Goal: Task Accomplishment & Management: Manage account settings

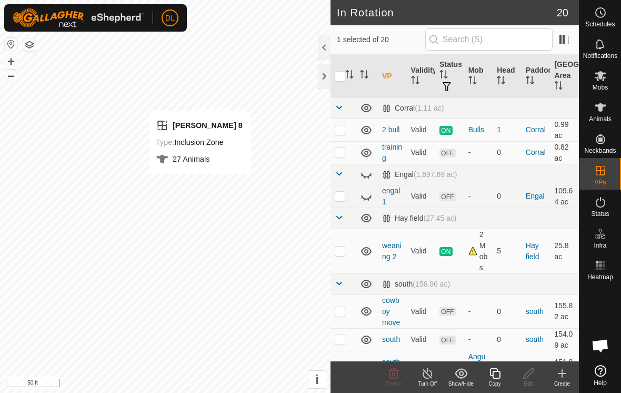
checkbox input "false"
checkbox input "true"
checkbox input "false"
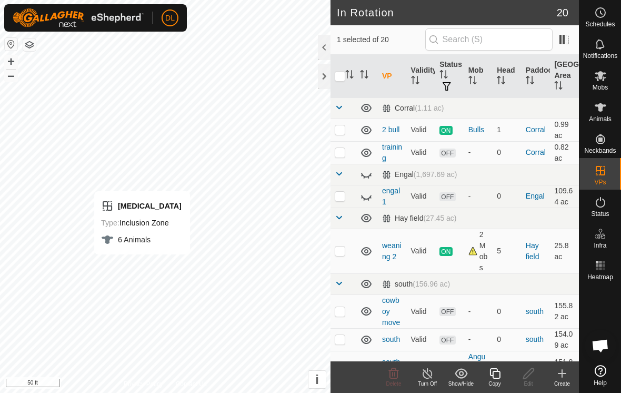
checkbox input "false"
checkbox input "true"
checkbox input "false"
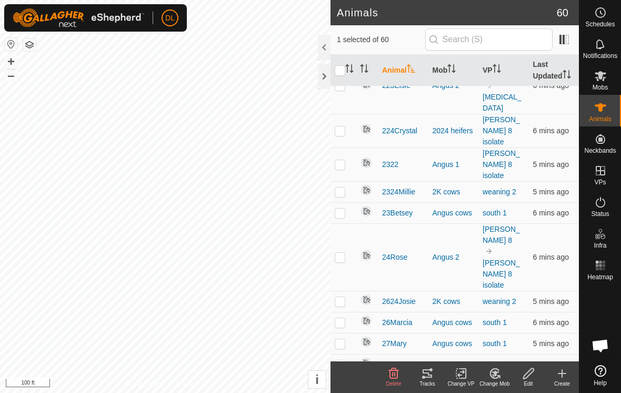
scroll to position [1352, 0]
checkbox input "true"
checkbox input "false"
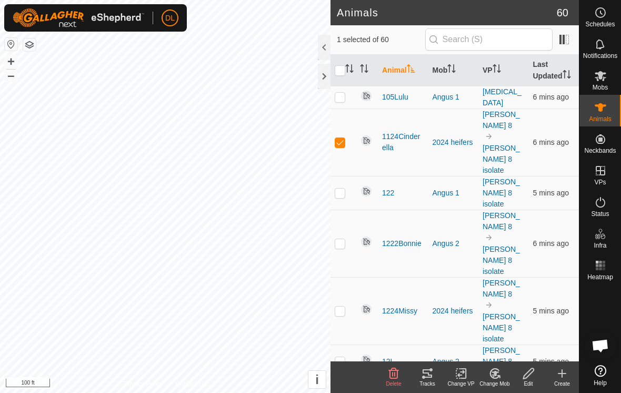
scroll to position [0, 0]
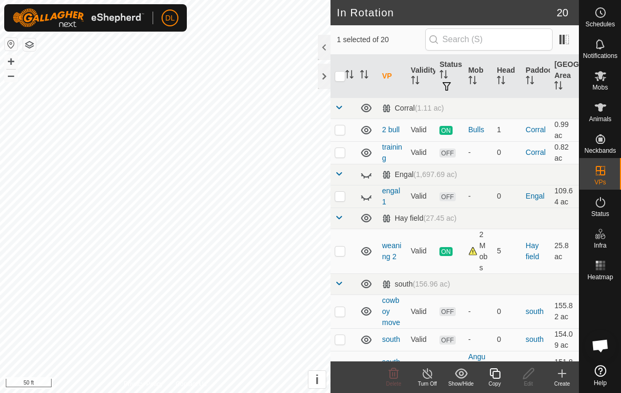
checkbox input "true"
checkbox input "false"
click at [609, 110] on es-animals-svg-icon at bounding box center [600, 107] width 19 height 17
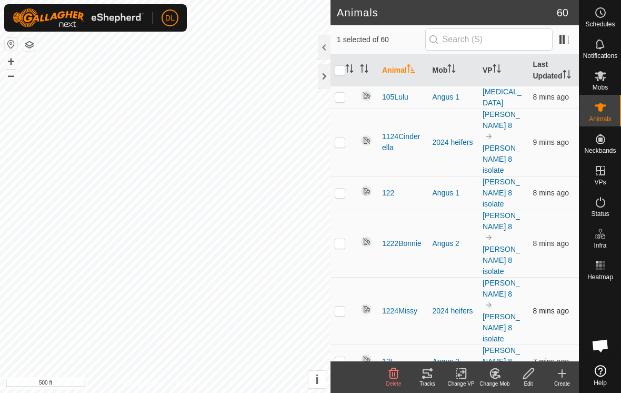
checkbox input "true"
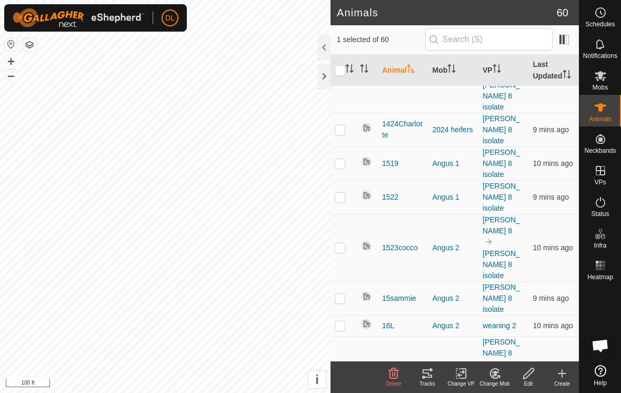
scroll to position [532, 0]
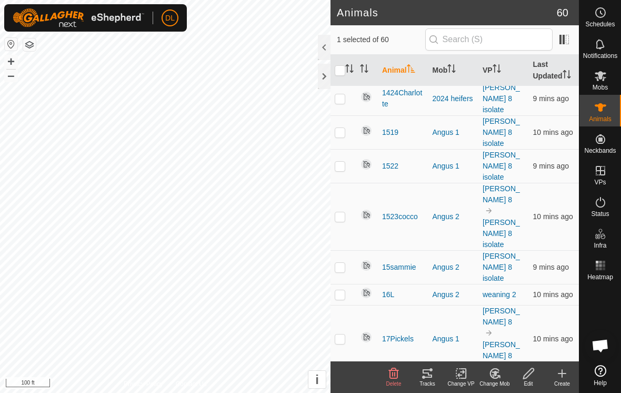
checkbox input "true"
